Goal: Task Accomplishment & Management: Use online tool/utility

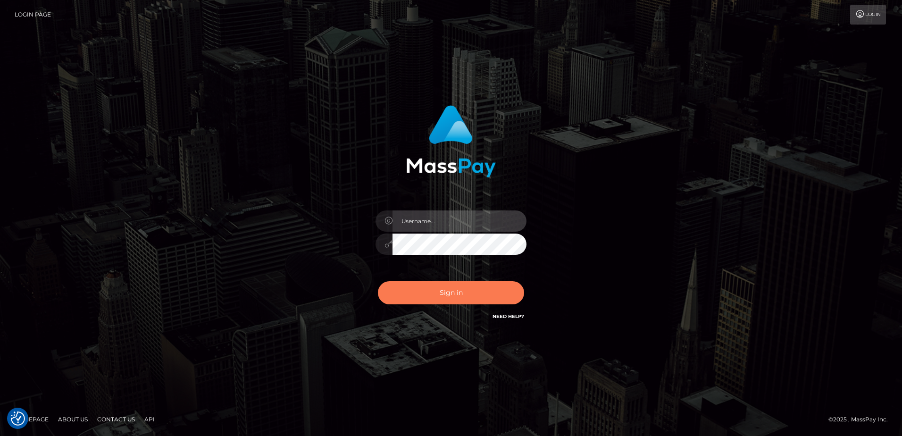
type input "[PERSON_NAME]"
click at [443, 302] on button "Sign in" at bounding box center [451, 292] width 146 height 23
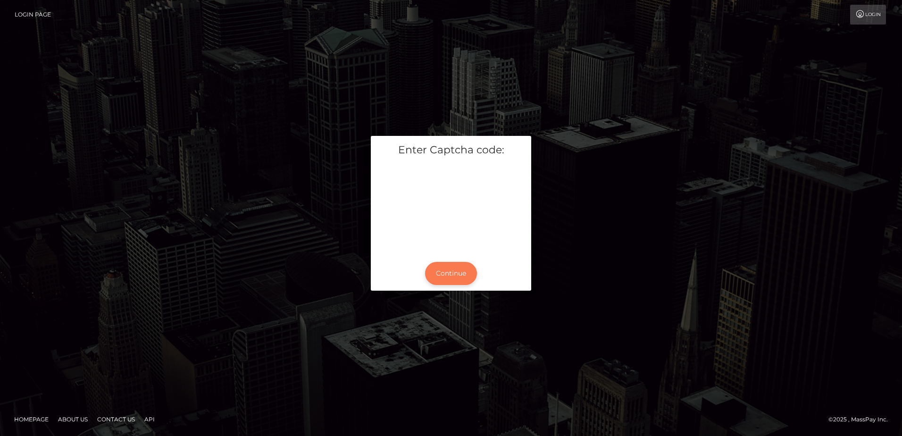
click at [444, 267] on button "Continue" at bounding box center [451, 273] width 52 height 23
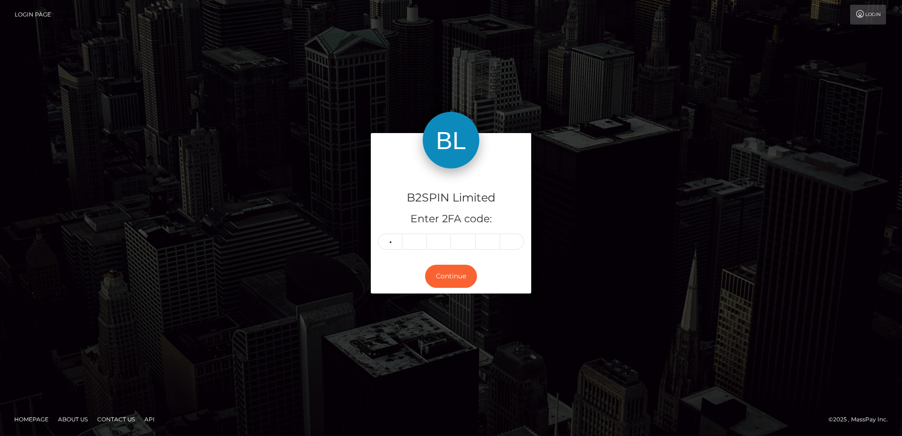
type input "2"
type input "9"
type input "5"
type input "6"
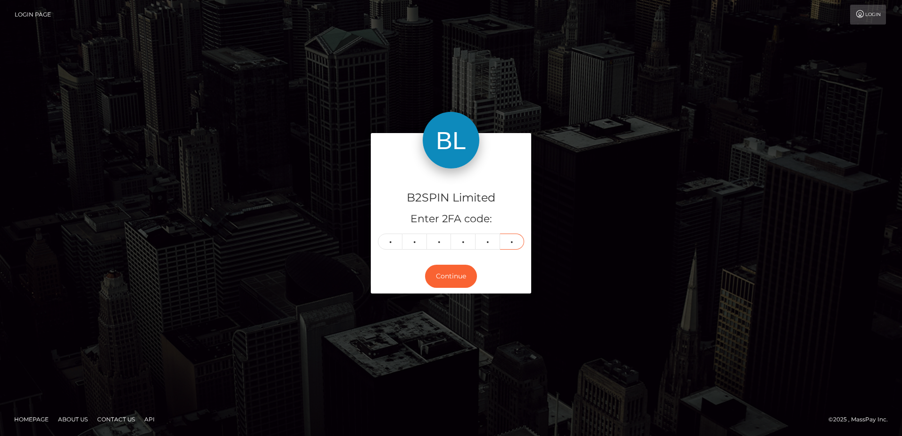
type input "3"
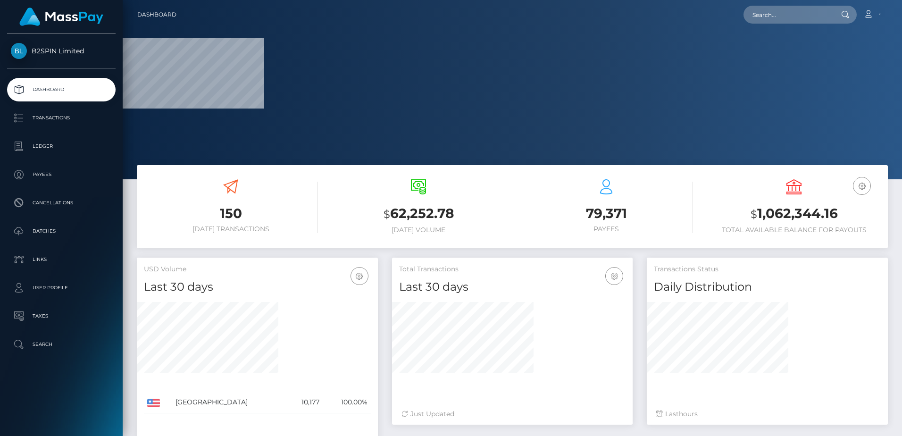
click at [771, 216] on h3 "$ 1,062,344.16" at bounding box center [794, 213] width 174 height 19
copy h3 "1,062,344.16"
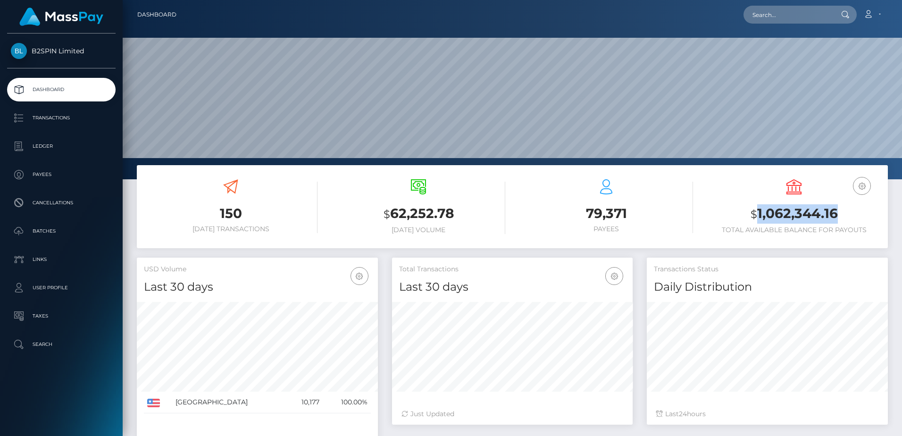
scroll to position [167, 241]
